Goal: Task Accomplishment & Management: Manage account settings

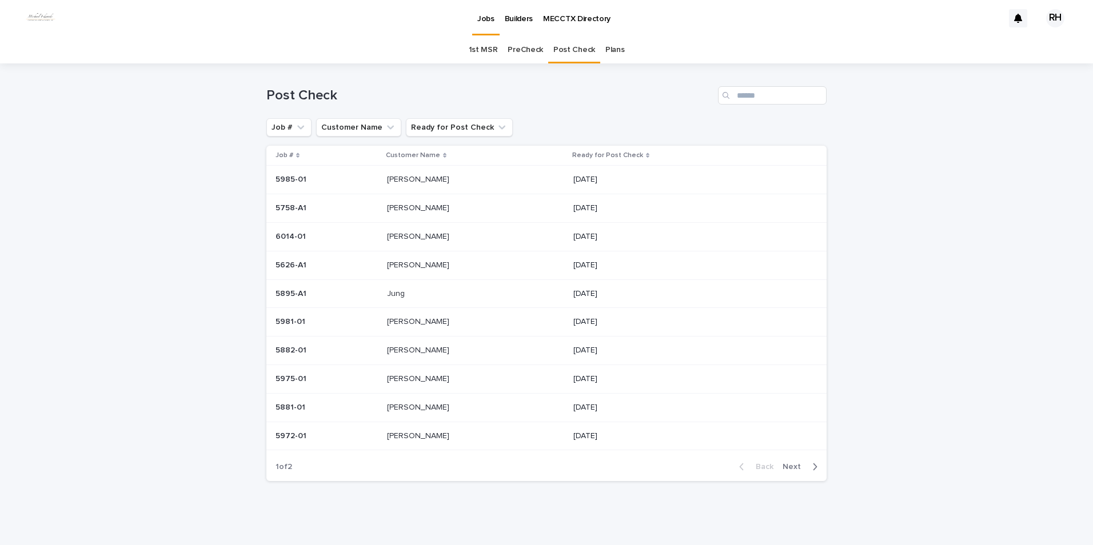
click at [796, 467] on span "Next" at bounding box center [795, 467] width 25 height 8
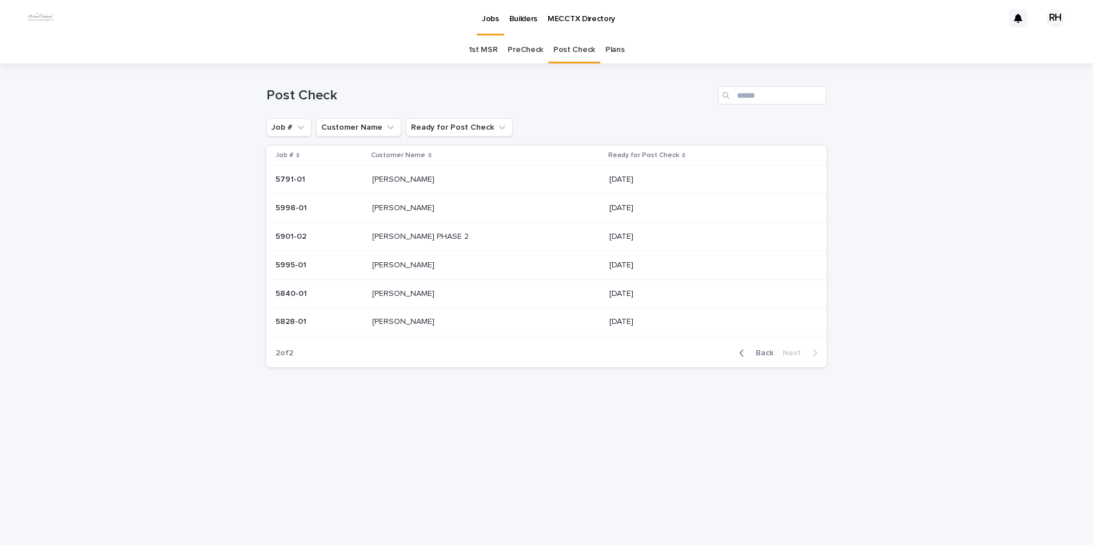
click at [402, 322] on p "[PERSON_NAME]" at bounding box center [404, 321] width 65 height 12
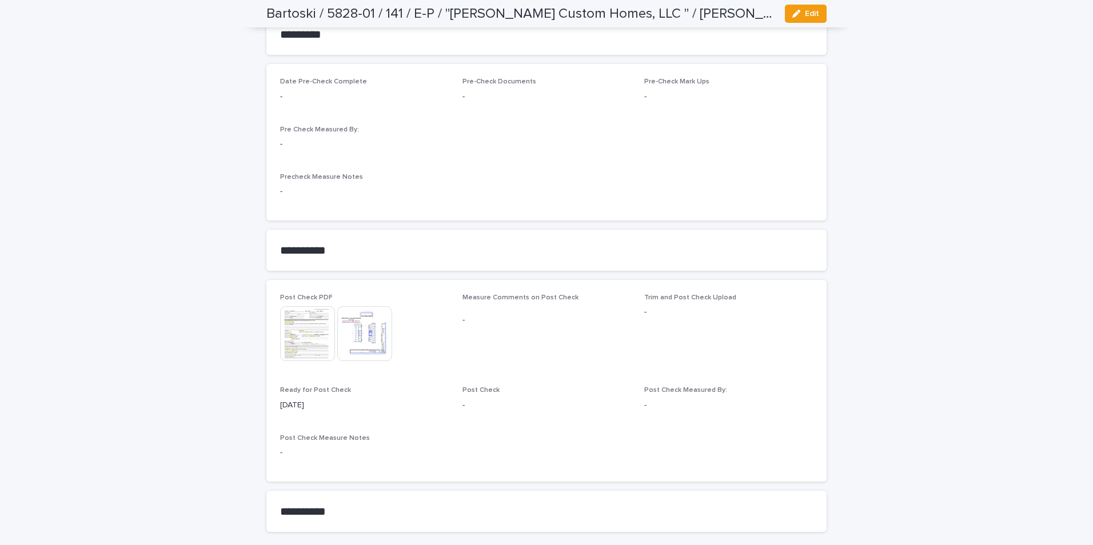
scroll to position [899, 0]
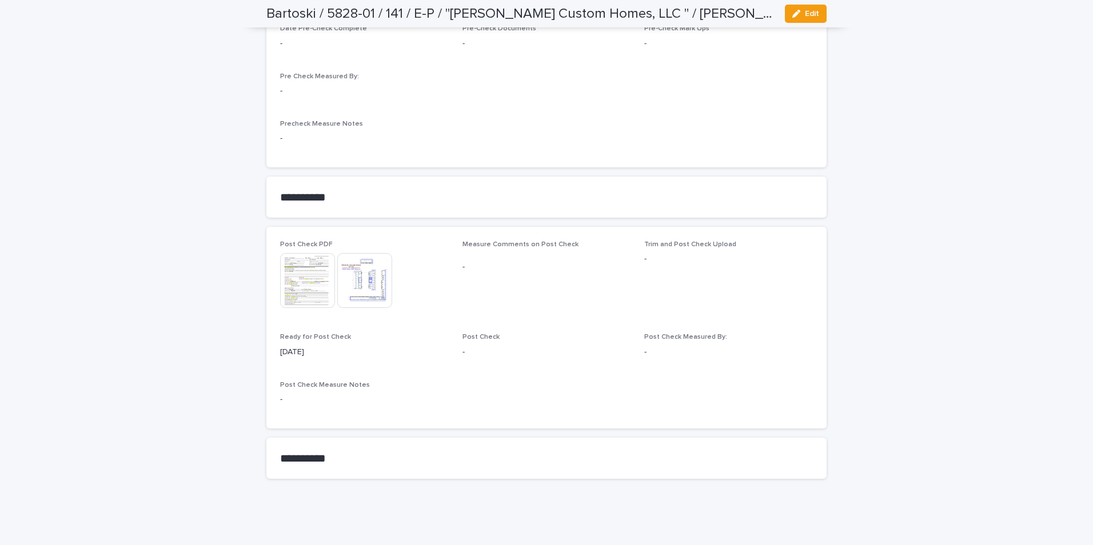
drag, startPoint x: 809, startPoint y: 14, endPoint x: 790, endPoint y: 61, distance: 50.2
click at [810, 14] on span "Edit" at bounding box center [812, 14] width 14 height 8
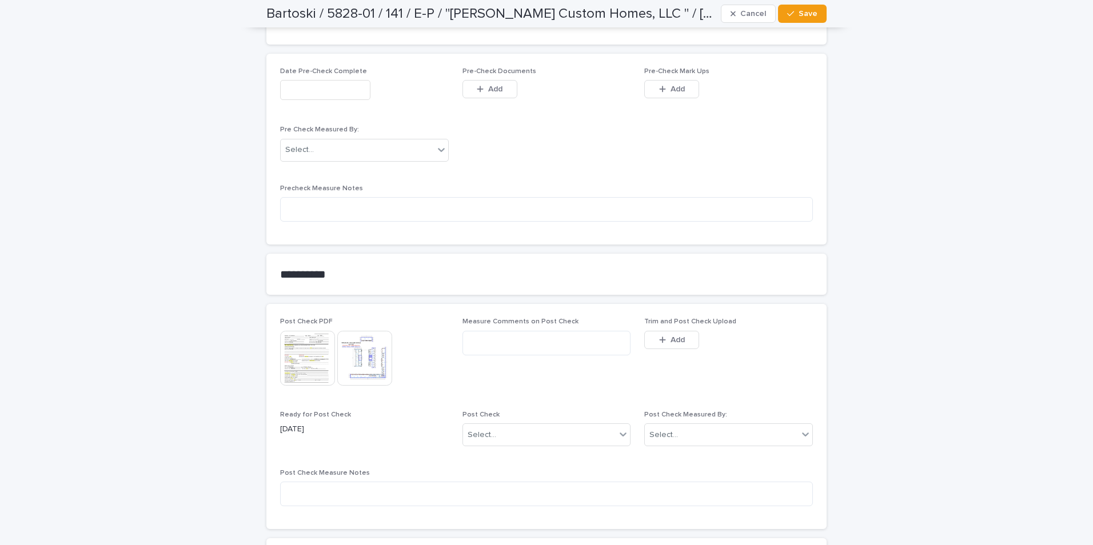
click at [659, 337] on icon "button" at bounding box center [662, 340] width 7 height 8
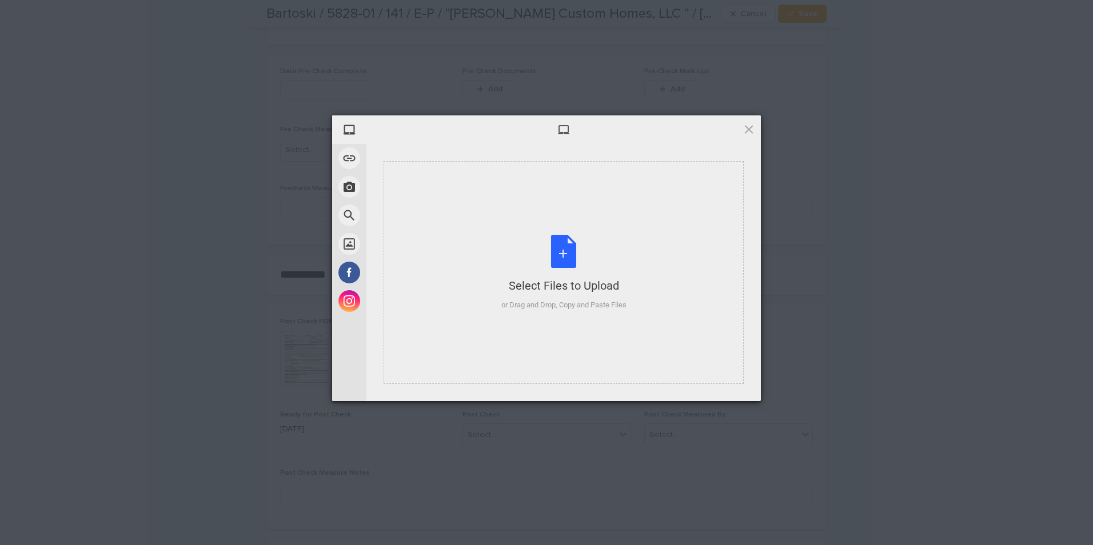
click at [597, 298] on div "Select Files to Upload or Drag and Drop, Copy and Paste Files" at bounding box center [563, 273] width 125 height 76
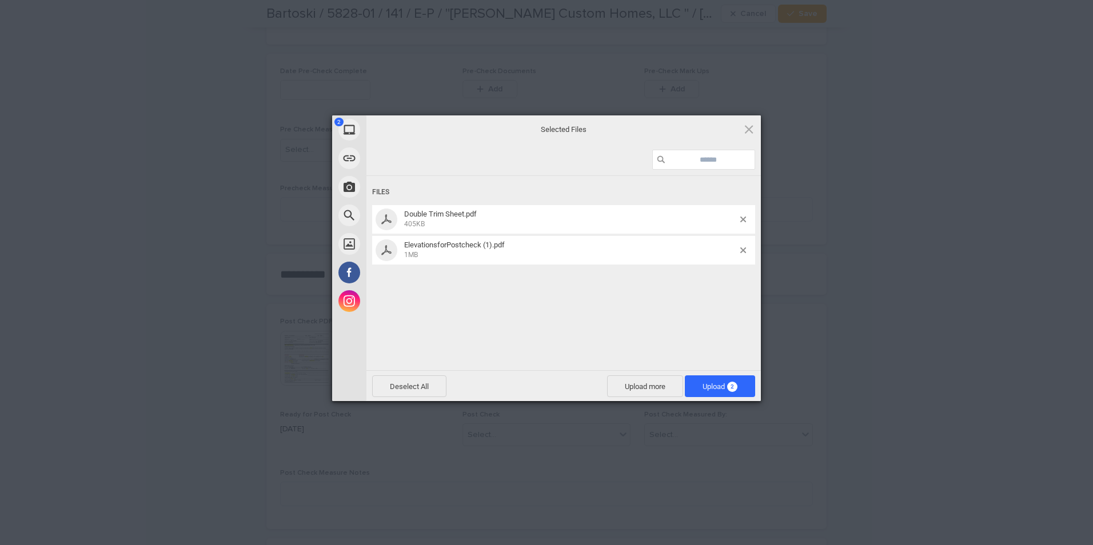
click at [713, 381] on span "Upload 2" at bounding box center [720, 387] width 70 height 22
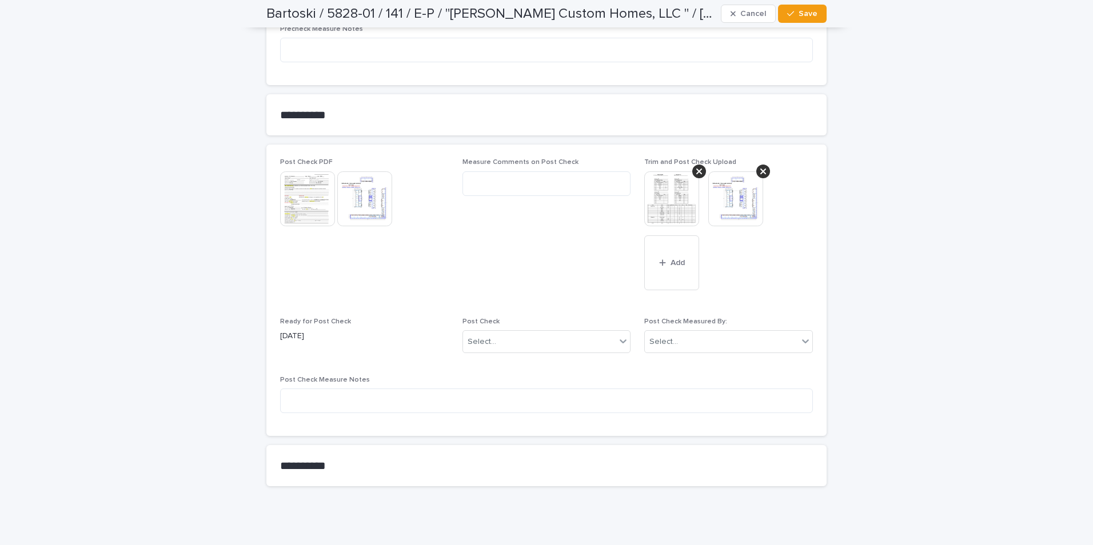
scroll to position [1066, 0]
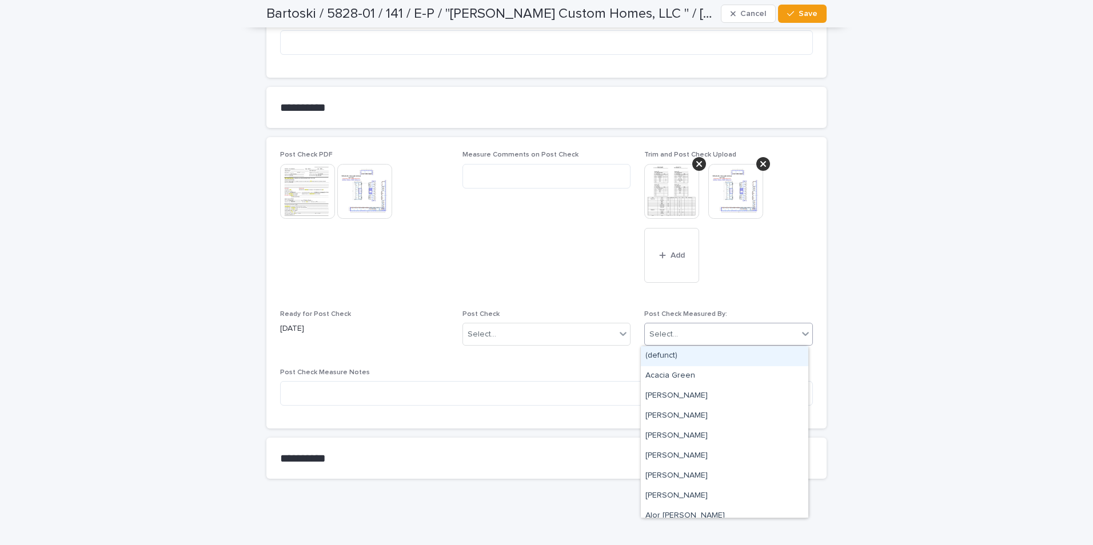
click at [692, 333] on div "Select..." at bounding box center [721, 334] width 153 height 19
type input "***"
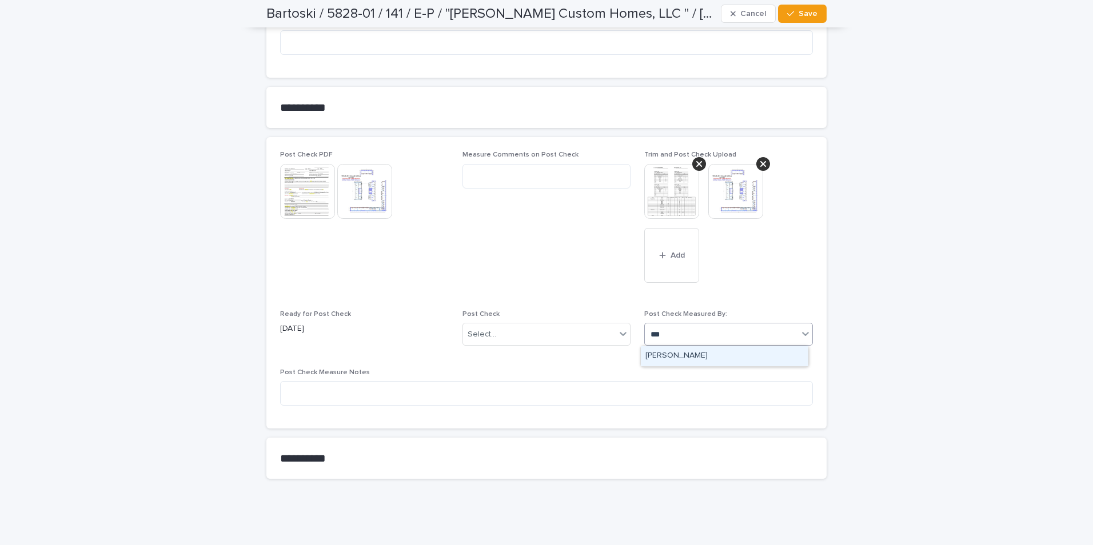
click at [675, 352] on div "[PERSON_NAME]" at bounding box center [724, 356] width 167 height 20
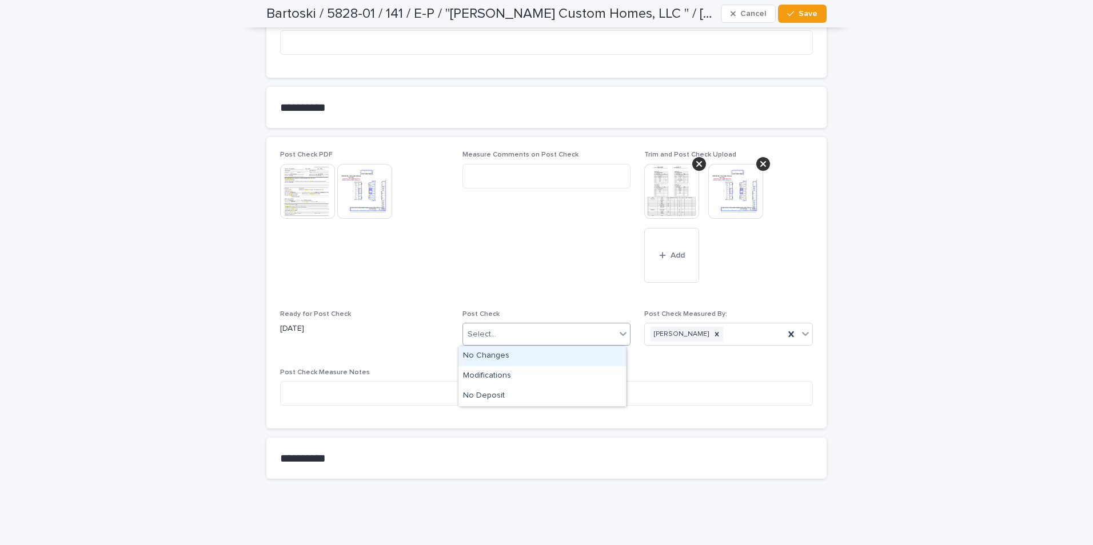
click at [557, 329] on div "Select..." at bounding box center [539, 334] width 153 height 19
click at [499, 373] on div "Modifications" at bounding box center [541, 376] width 167 height 20
click at [804, 12] on span "Save" at bounding box center [808, 14] width 19 height 8
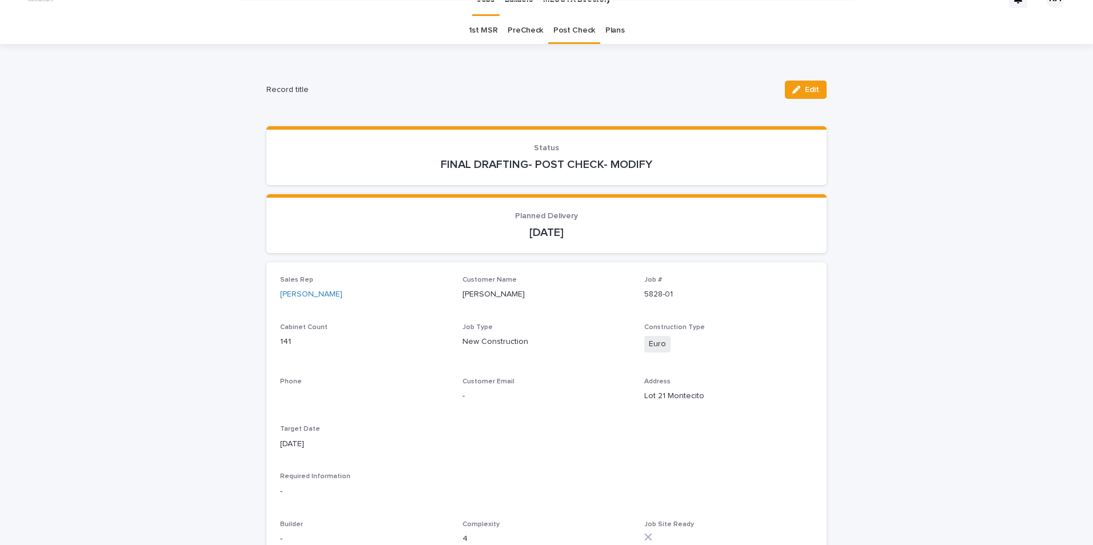
scroll to position [0, 0]
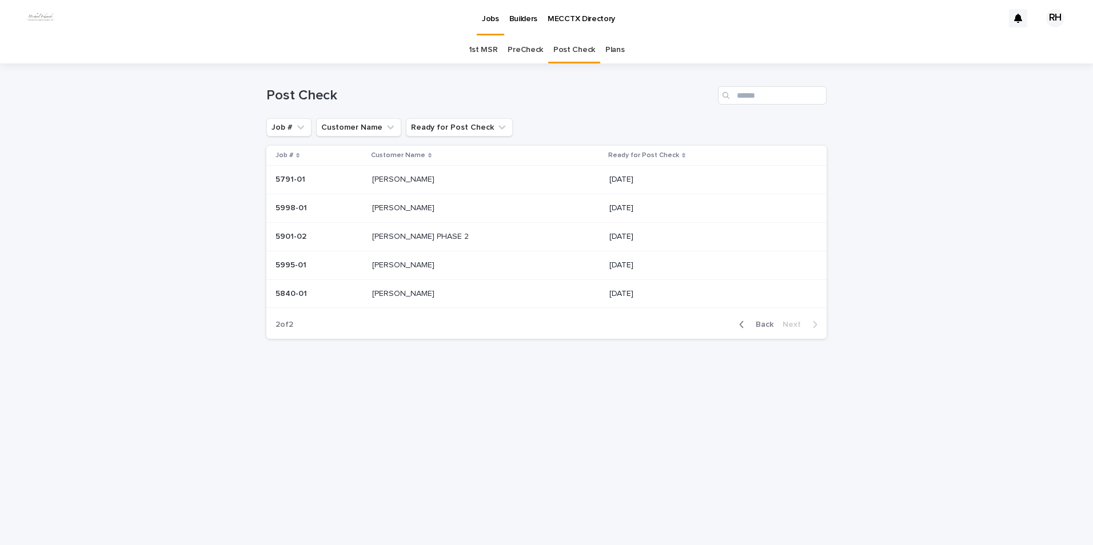
click at [766, 322] on span "Back" at bounding box center [761, 325] width 25 height 8
click at [762, 325] on span "Back" at bounding box center [761, 325] width 25 height 8
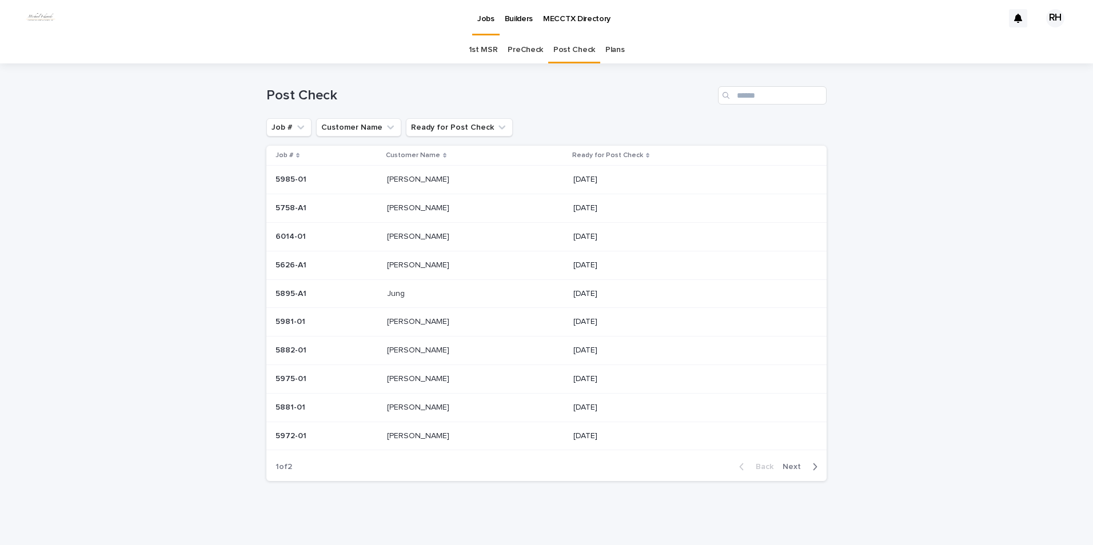
click at [406, 208] on p "[PERSON_NAME]" at bounding box center [419, 207] width 65 height 12
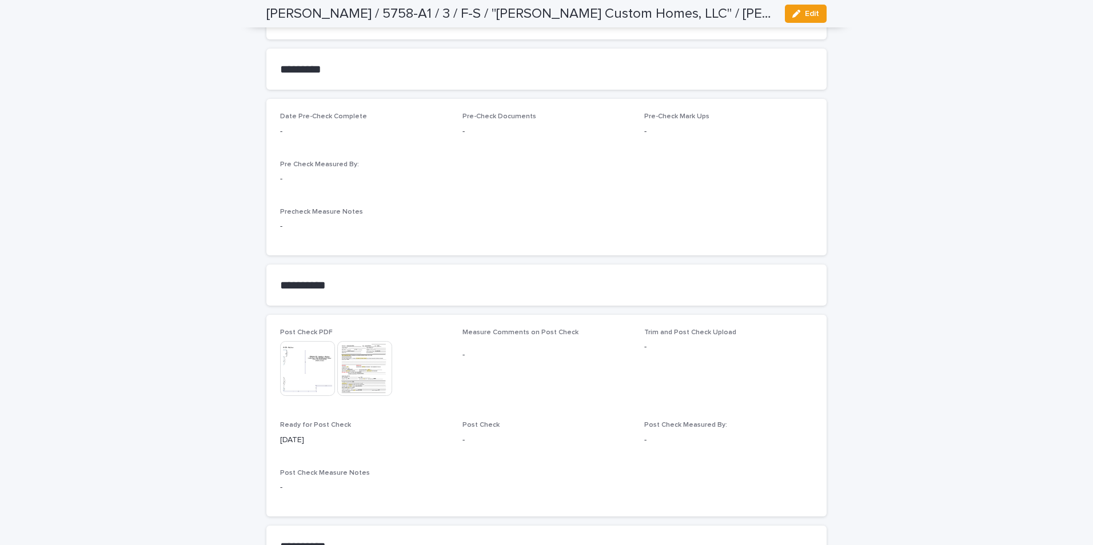
scroll to position [899, 0]
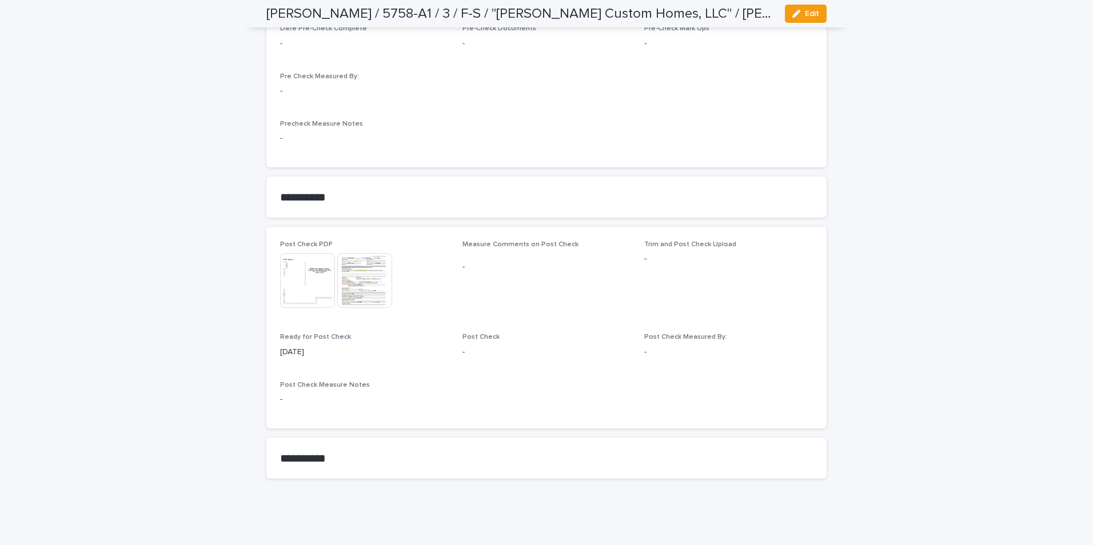
click at [312, 286] on img at bounding box center [307, 280] width 55 height 55
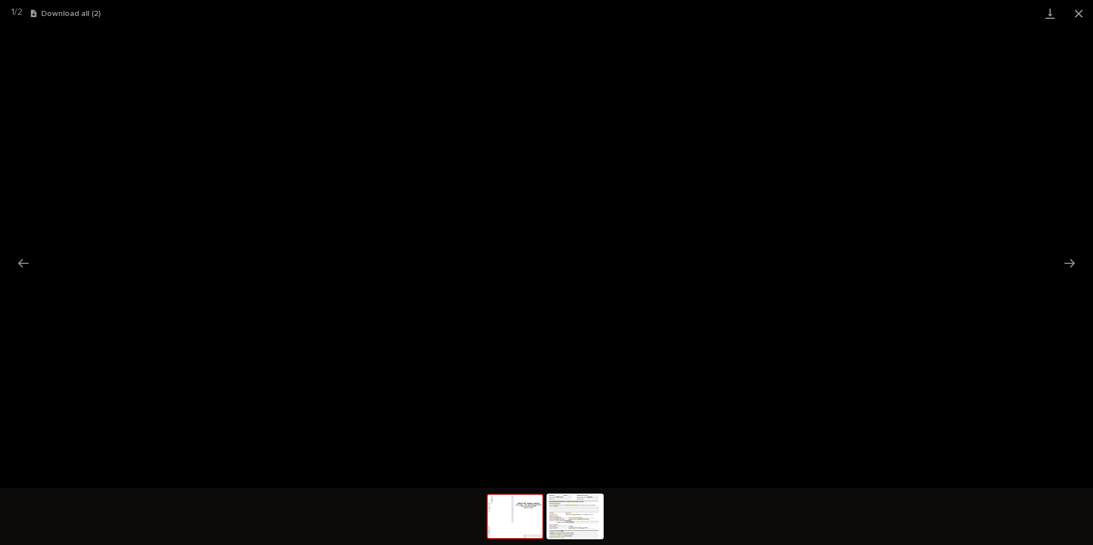
click at [1076, 13] on button "Close gallery" at bounding box center [1078, 13] width 29 height 27
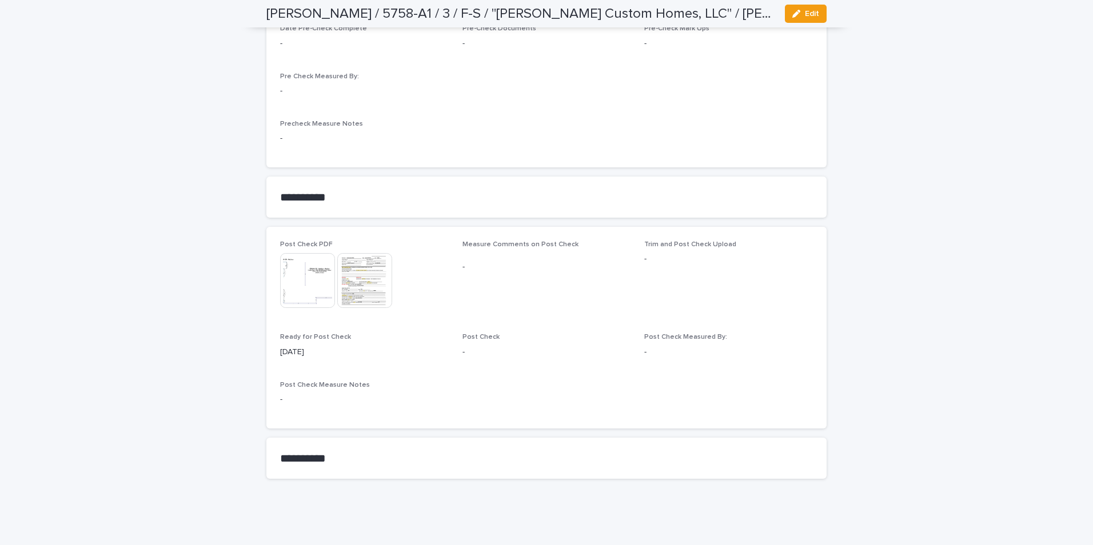
click at [361, 270] on img at bounding box center [364, 280] width 55 height 55
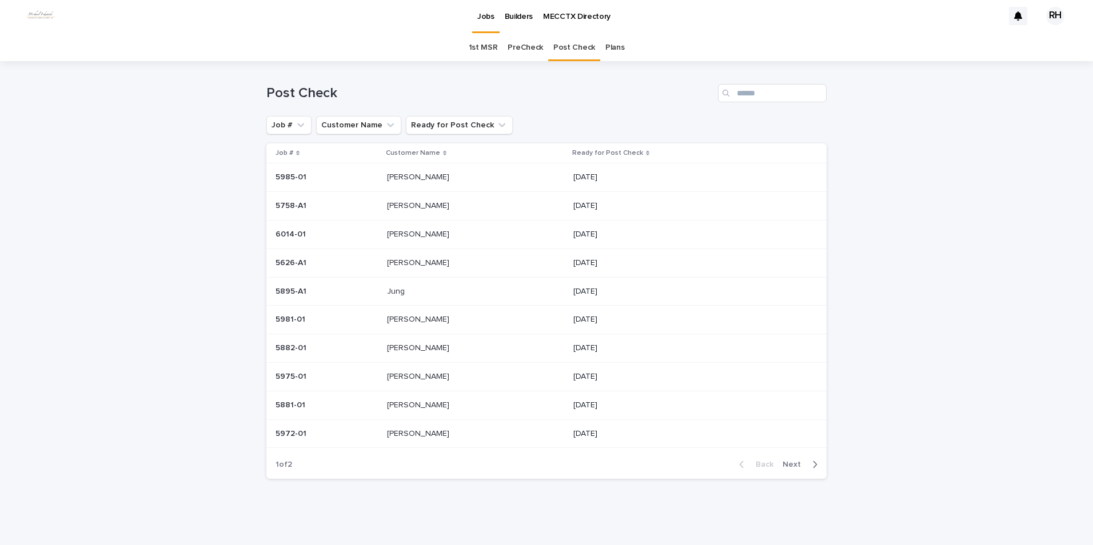
scroll to position [2, 0]
click at [401, 200] on p "[PERSON_NAME]" at bounding box center [419, 205] width 65 height 12
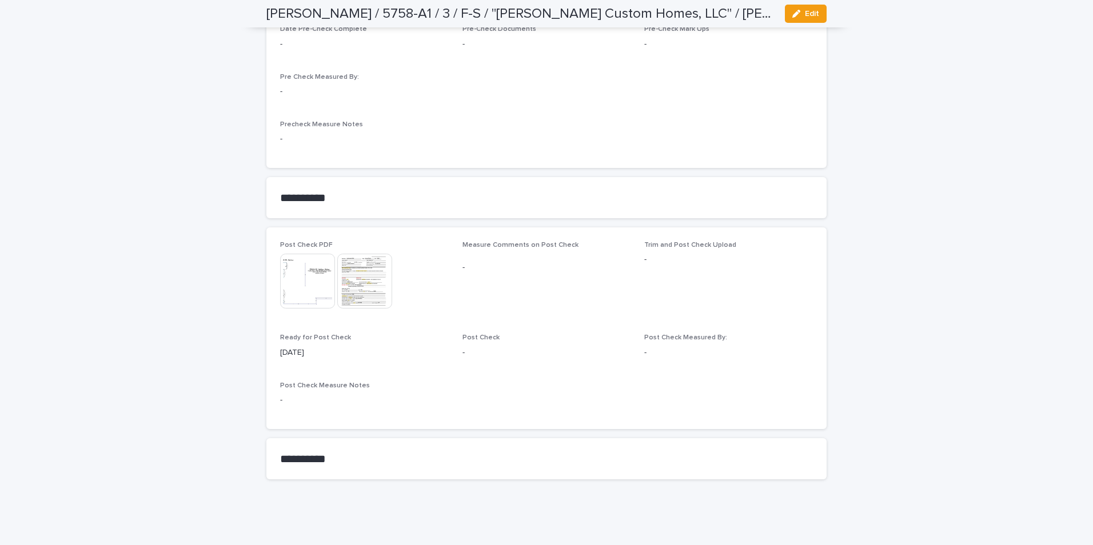
scroll to position [899, 0]
click at [373, 283] on img at bounding box center [364, 280] width 55 height 55
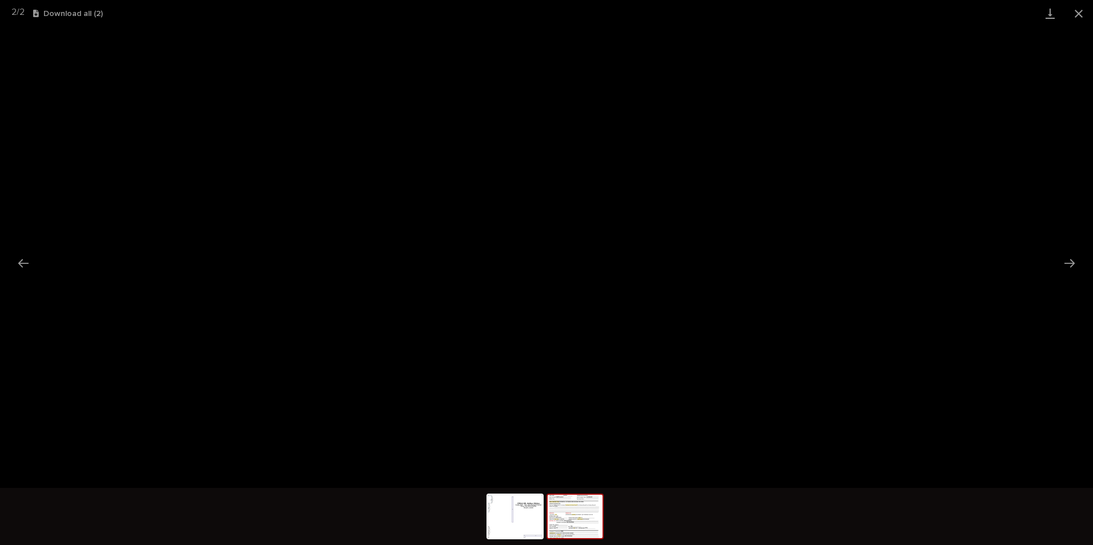
drag, startPoint x: 1077, startPoint y: 10, endPoint x: 1060, endPoint y: 17, distance: 19.0
click at [1077, 10] on button "Close gallery" at bounding box center [1078, 13] width 29 height 27
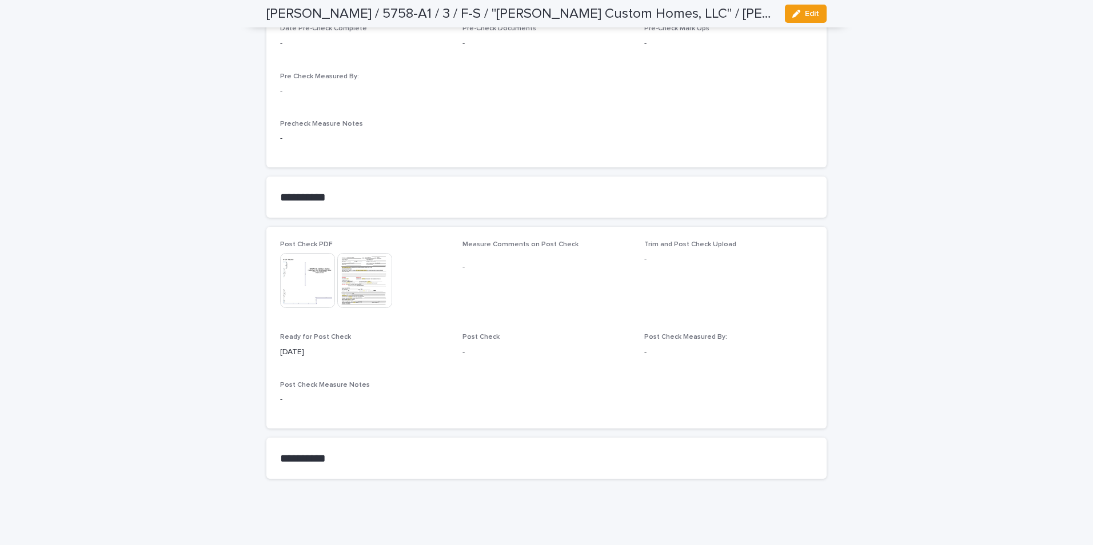
click at [349, 262] on img at bounding box center [364, 280] width 55 height 55
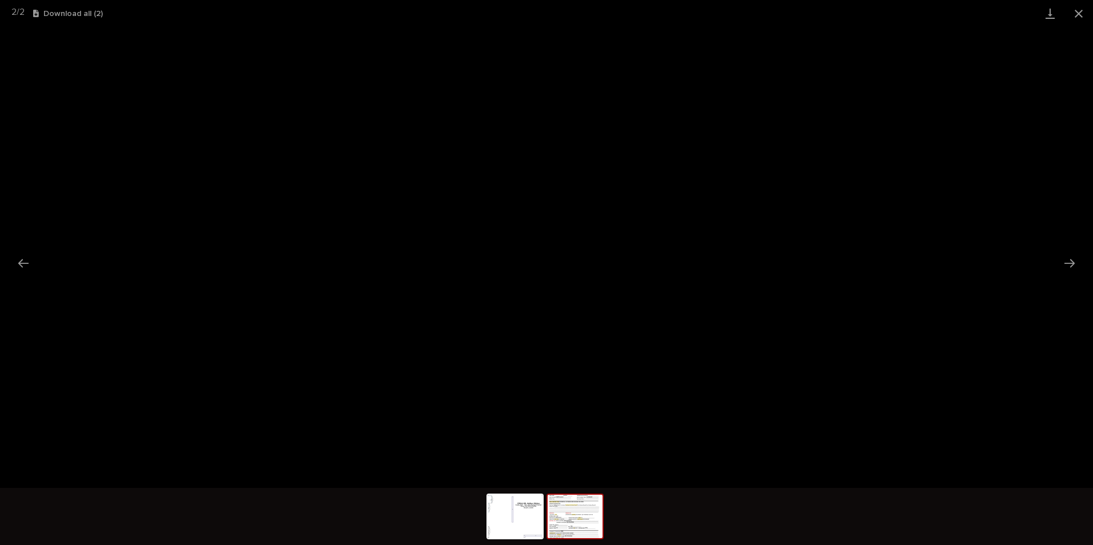
click at [1078, 10] on button "Close gallery" at bounding box center [1078, 13] width 29 height 27
